Goal: Find specific page/section

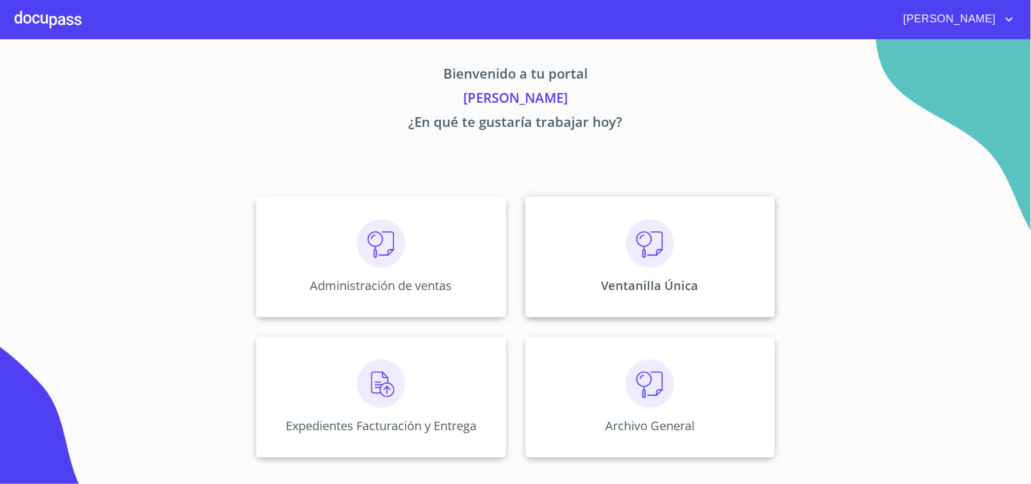
click at [638, 267] on img at bounding box center [650, 243] width 48 height 48
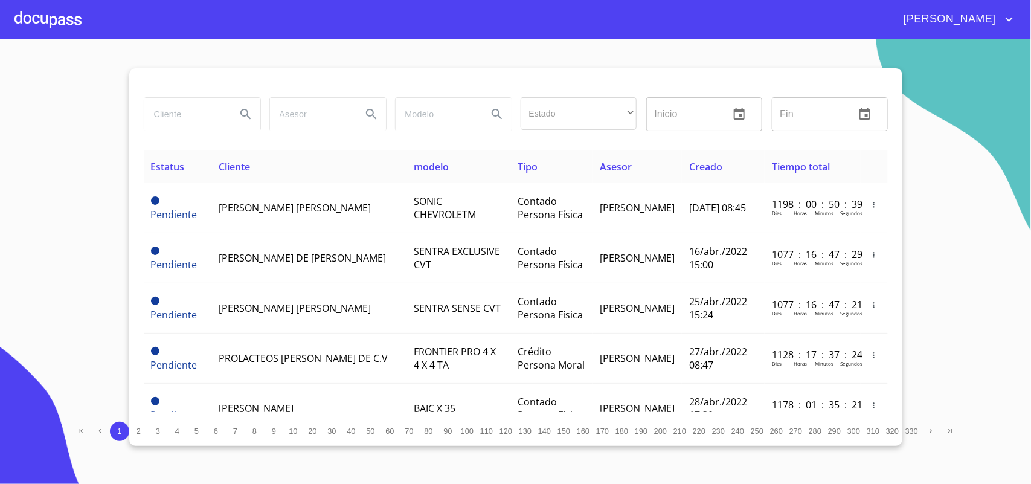
click at [192, 106] on input "search" at bounding box center [185, 114] width 82 height 33
type input "maiz rave"
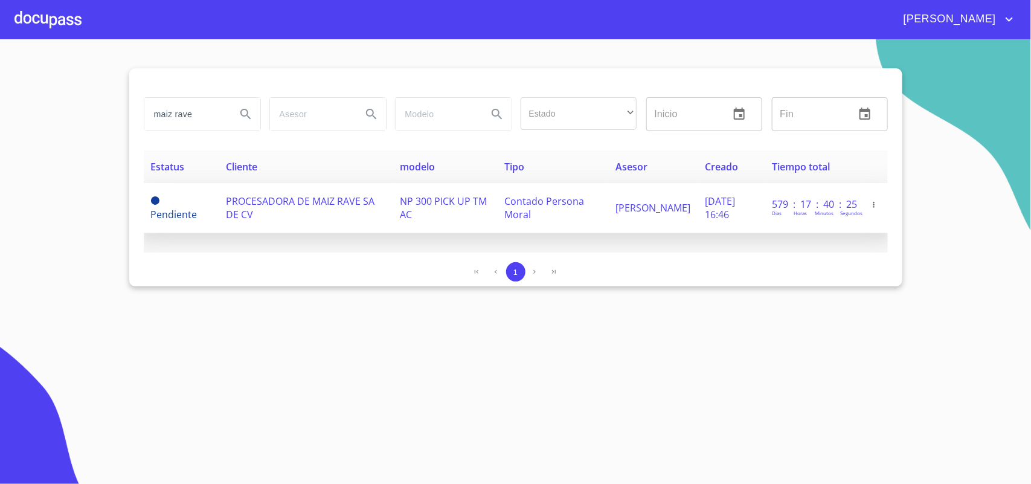
click at [281, 203] on span "PROCESADORA DE MAIZ RAVE SA DE CV" at bounding box center [300, 208] width 149 height 27
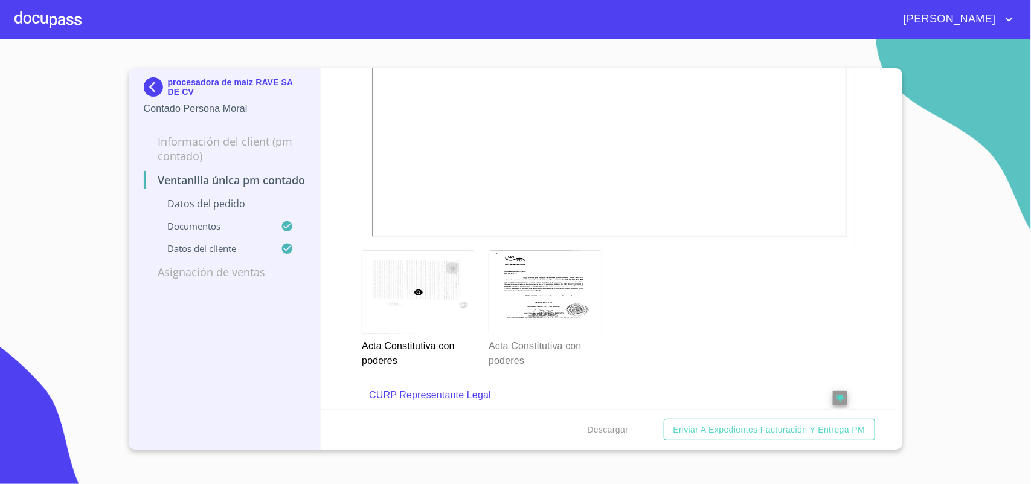
scroll to position [2309, 0]
click at [398, 288] on div at bounding box center [419, 291] width 112 height 83
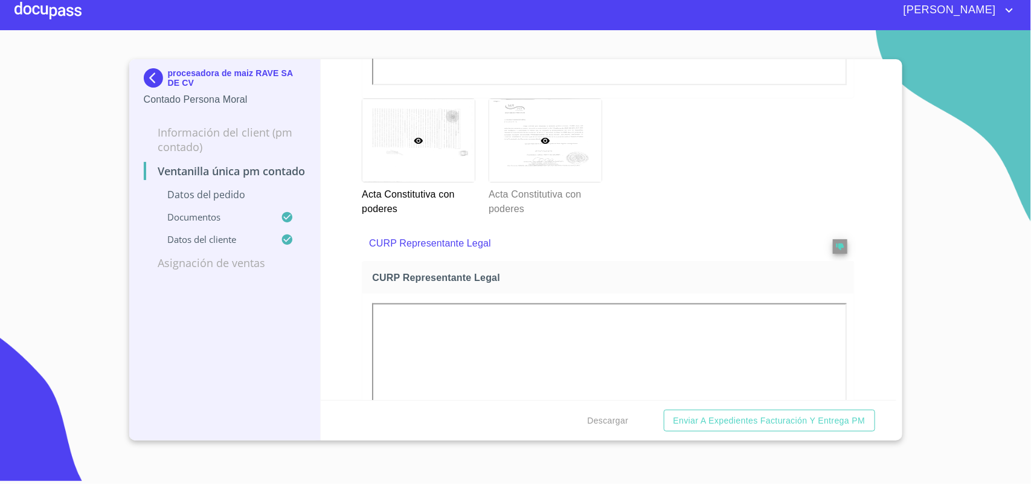
click at [564, 137] on div at bounding box center [545, 140] width 112 height 83
